Goal: Task Accomplishment & Management: Use online tool/utility

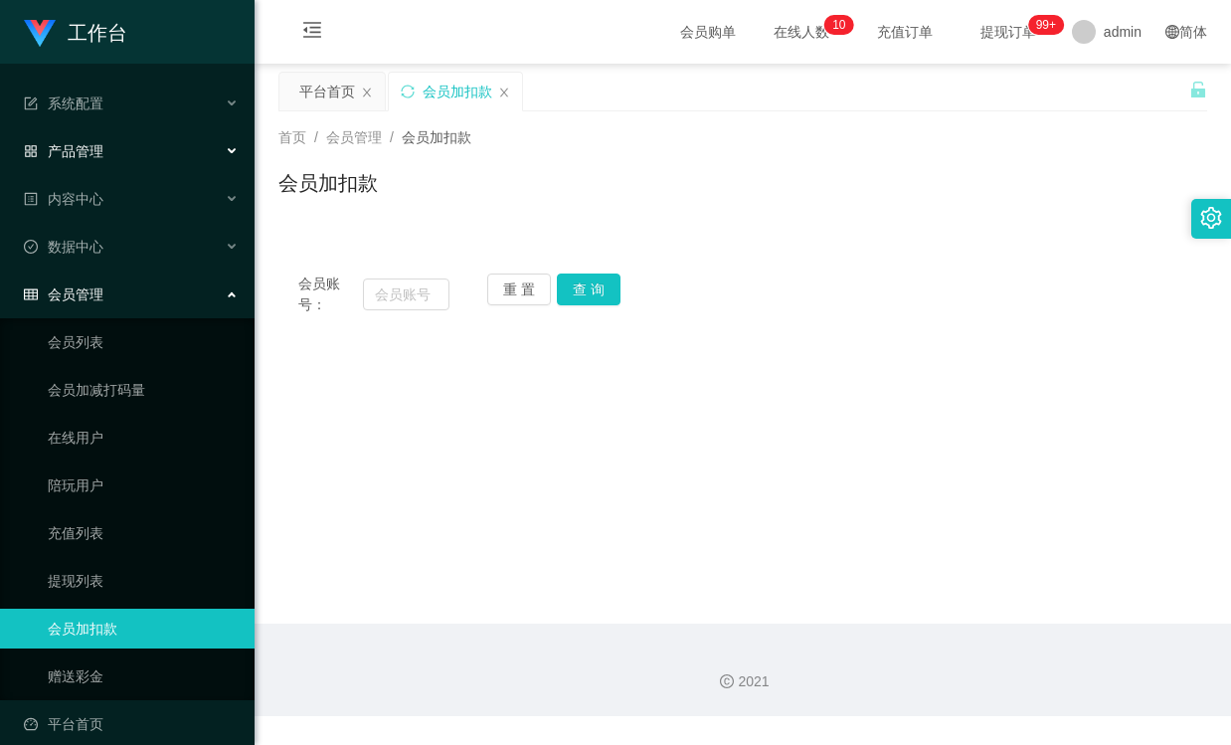
click at [91, 158] on span "产品管理" at bounding box center [64, 151] width 80 height 16
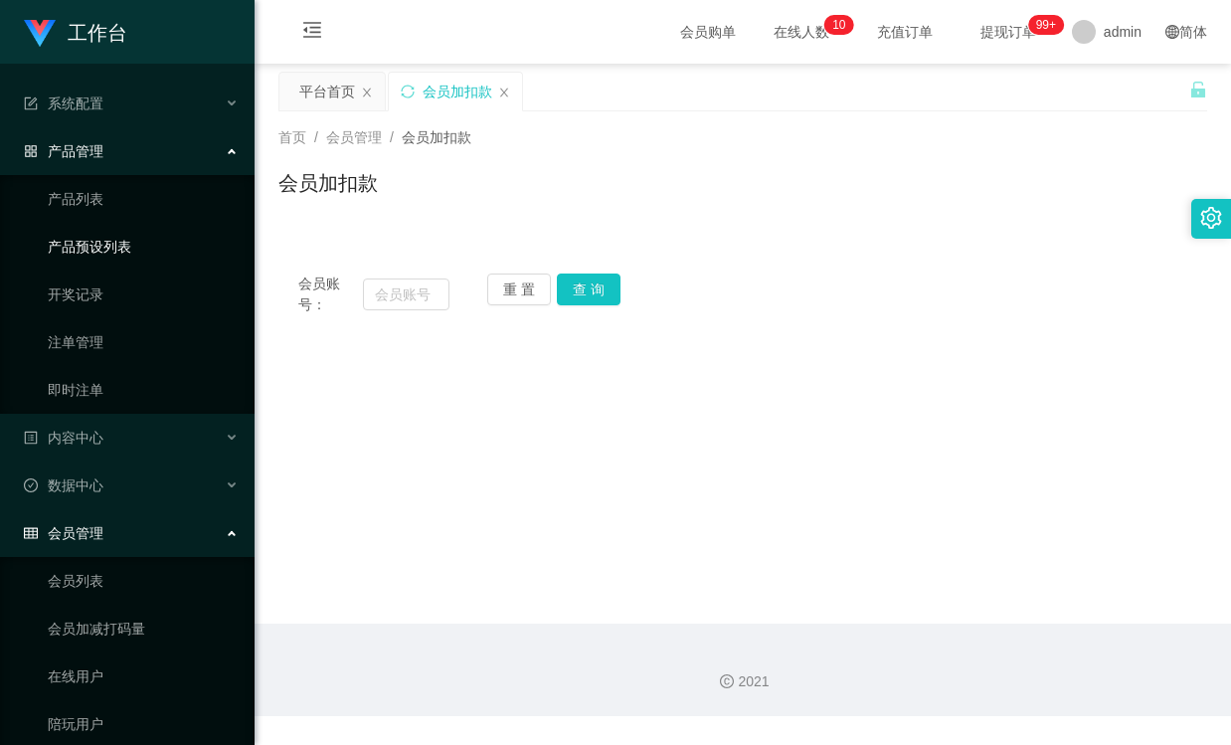
click at [125, 250] on link "产品预设列表" at bounding box center [143, 247] width 191 height 40
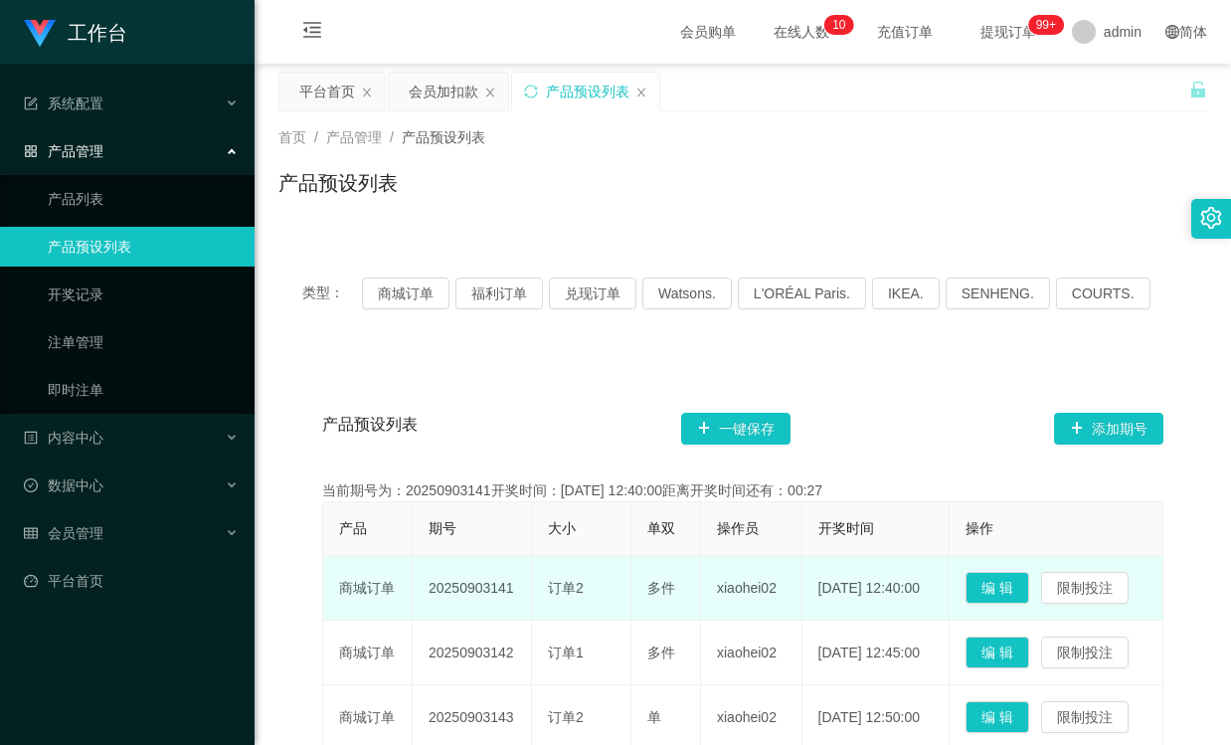
drag, startPoint x: 510, startPoint y: 588, endPoint x: 353, endPoint y: 579, distance: 157.3
click at [353, 579] on tr "商城订单 20250903141 订单2 多件 xiaohei02 [DATE] 12:40:00 编 辑 限制投注" at bounding box center [743, 588] width 840 height 65
click at [403, 581] on td "商城订单" at bounding box center [367, 588] width 89 height 65
drag, startPoint x: 424, startPoint y: 584, endPoint x: 512, endPoint y: 603, distance: 89.7
click at [512, 603] on td "20250903141" at bounding box center [472, 588] width 119 height 65
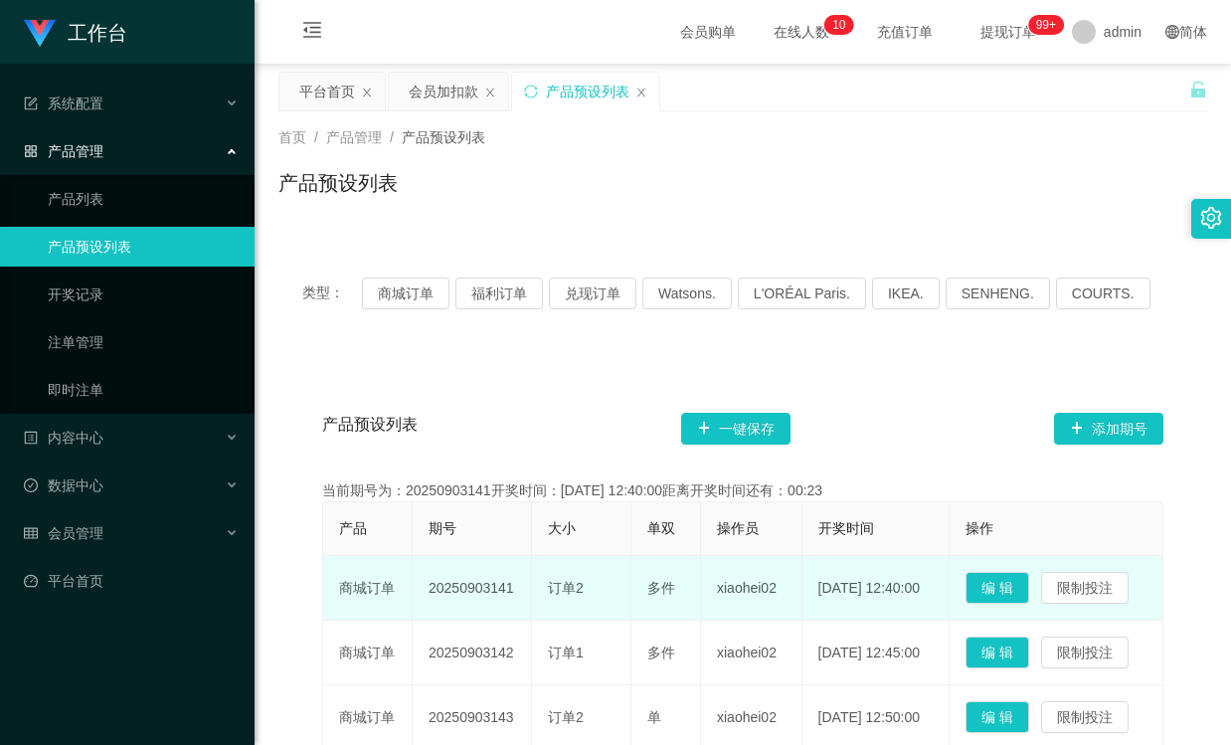
copy td "20250903141"
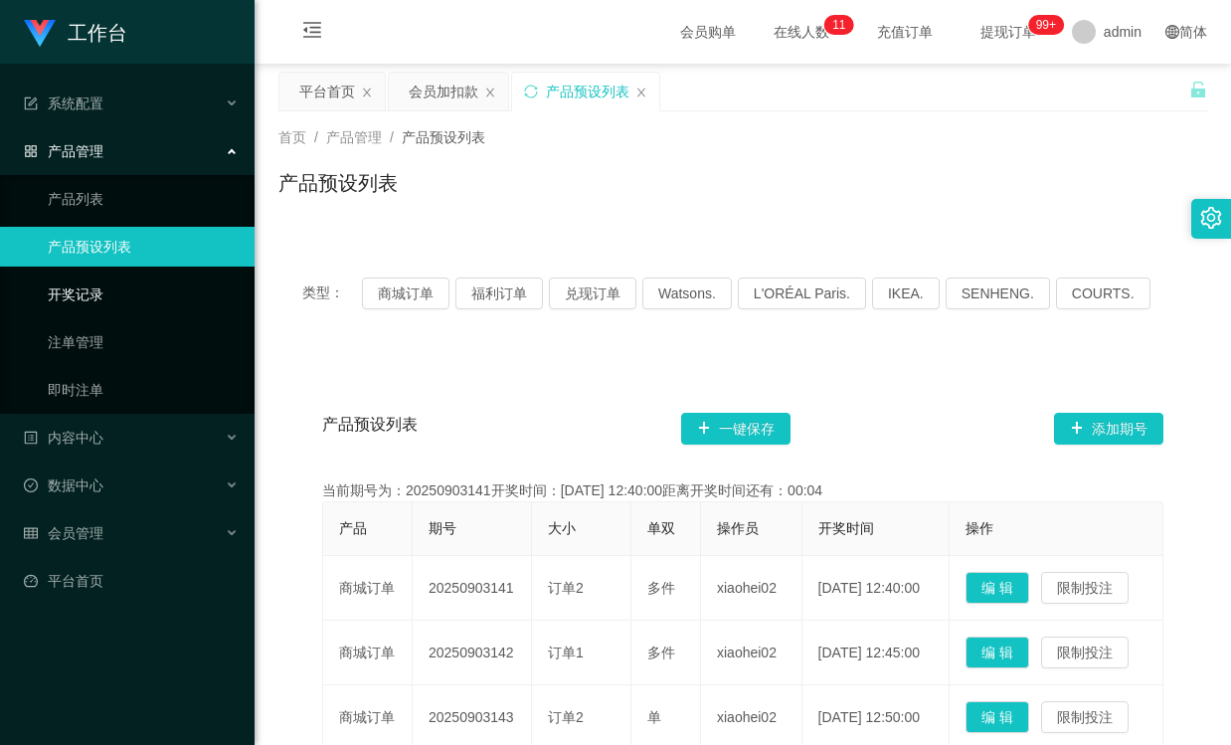
click at [147, 275] on link "开奖记录" at bounding box center [143, 294] width 191 height 40
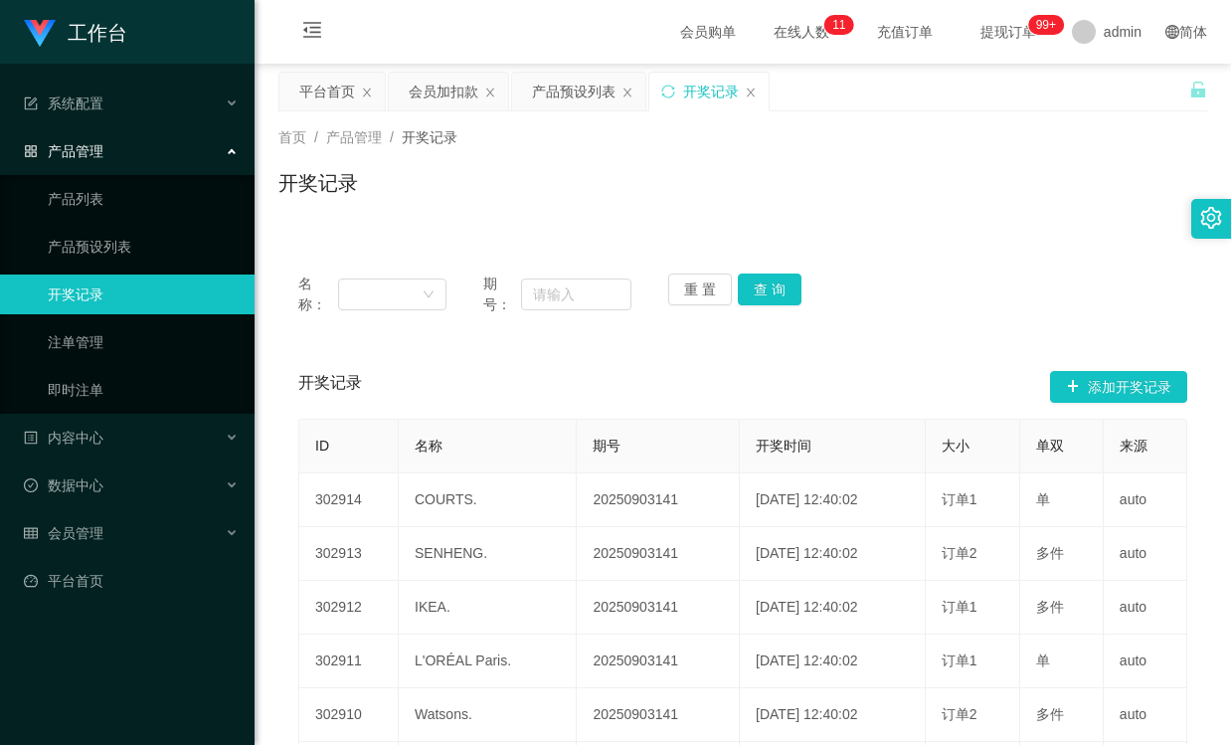
click at [229, 149] on icon at bounding box center [234, 149] width 10 height 0
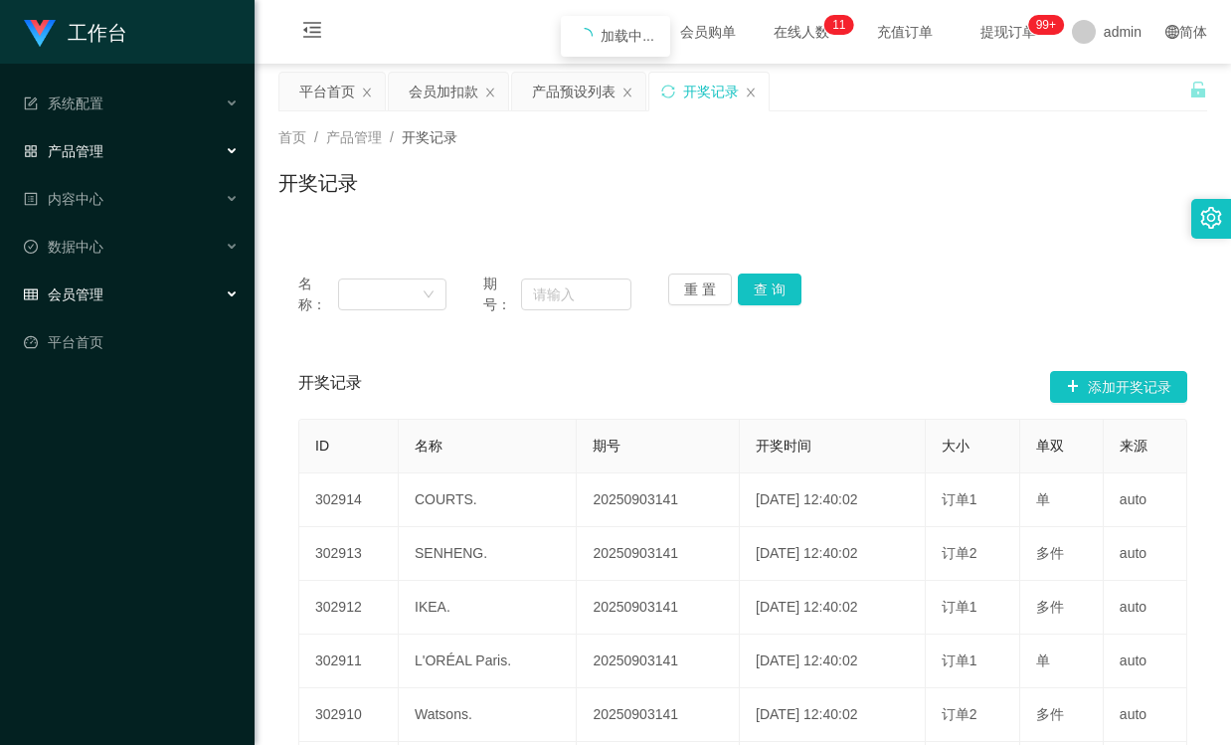
click at [246, 293] on div "会员管理" at bounding box center [127, 294] width 254 height 40
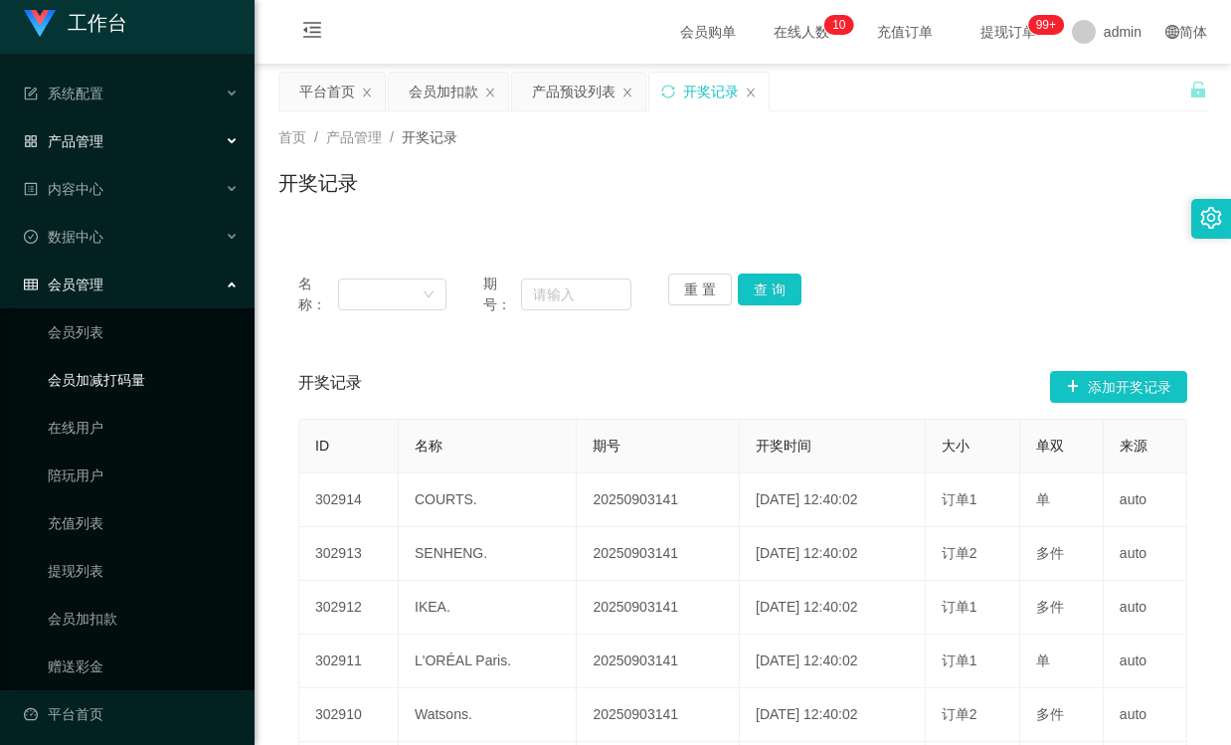
scroll to position [19, 0]
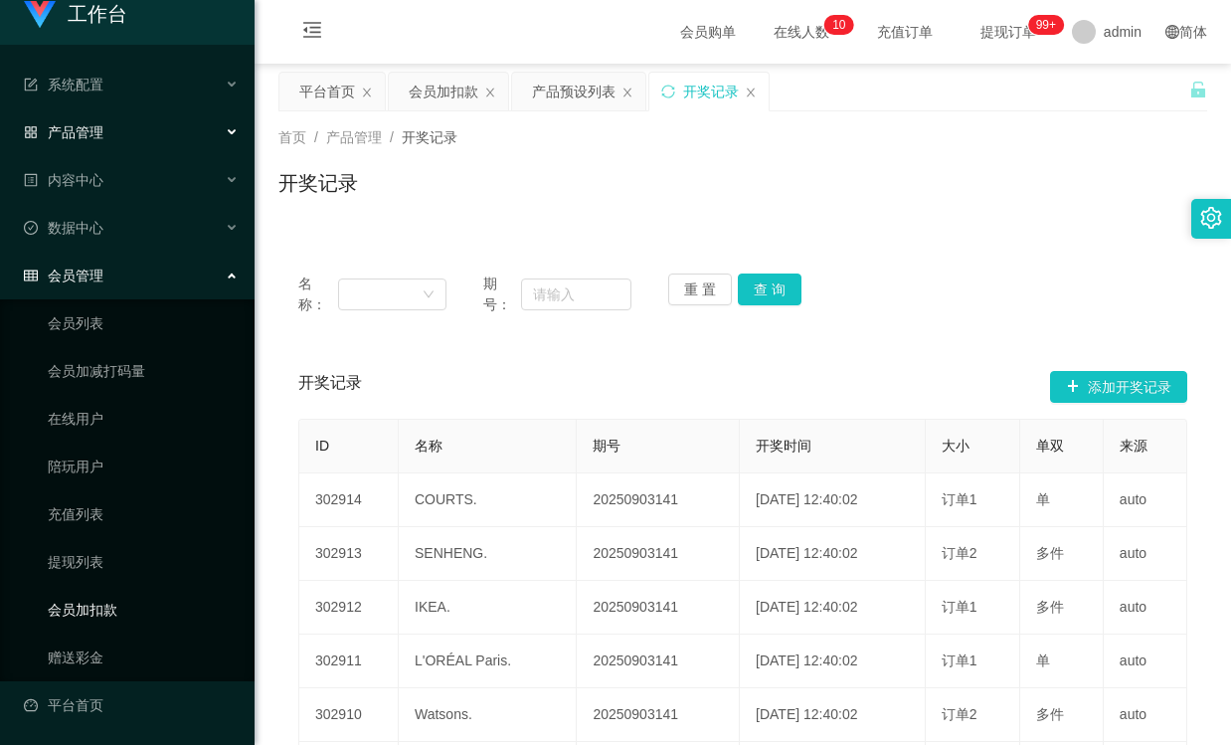
click at [124, 622] on link "会员加扣款" at bounding box center [143, 610] width 191 height 40
